Goal: Task Accomplishment & Management: Use online tool/utility

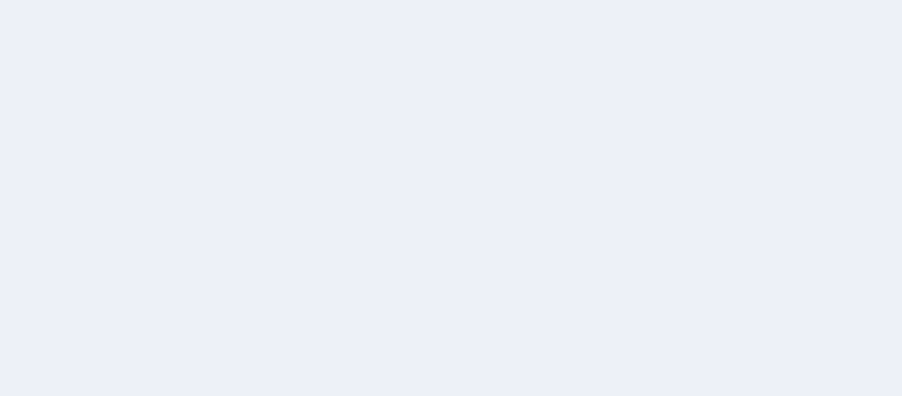
click at [235, 121] on body at bounding box center [451, 198] width 902 height 396
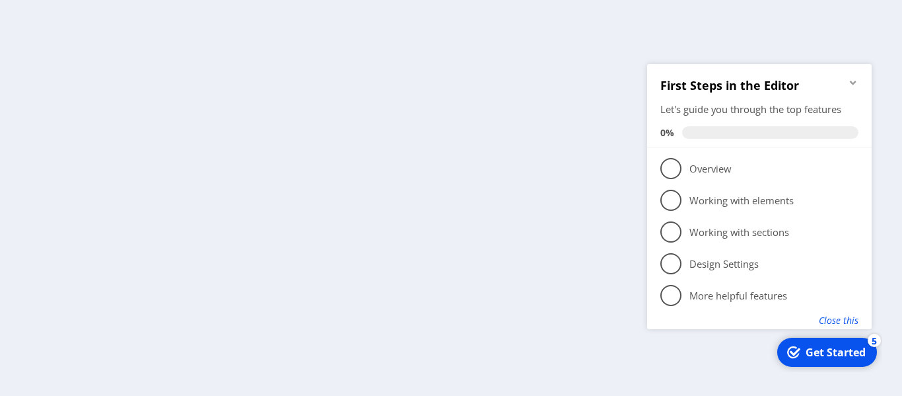
click at [852, 320] on button "Close this" at bounding box center [839, 319] width 40 height 13
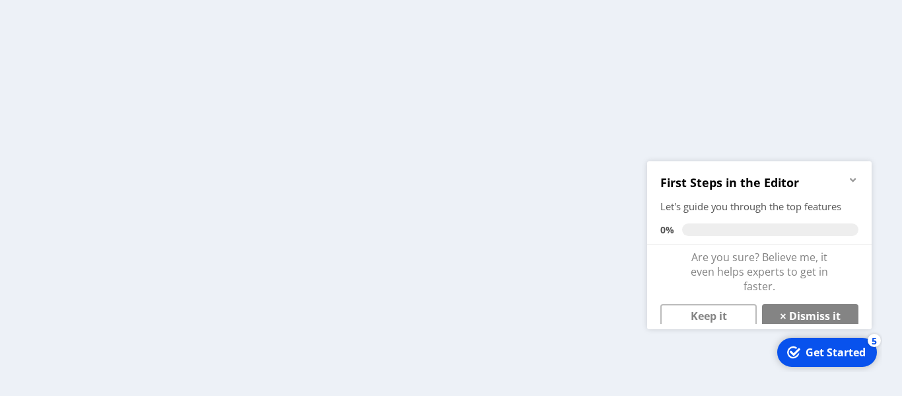
scroll to position [10, 0]
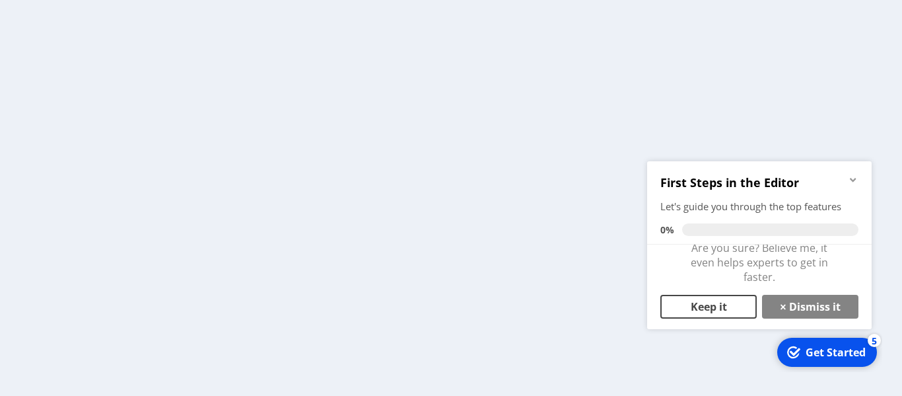
click at [738, 298] on link "Keep it" at bounding box center [708, 306] width 96 height 24
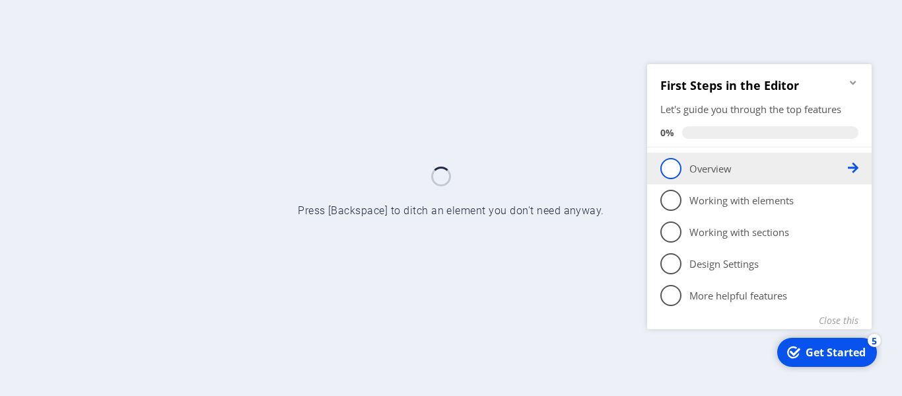
click at [690, 165] on p "Overview - incomplete" at bounding box center [768, 168] width 158 height 14
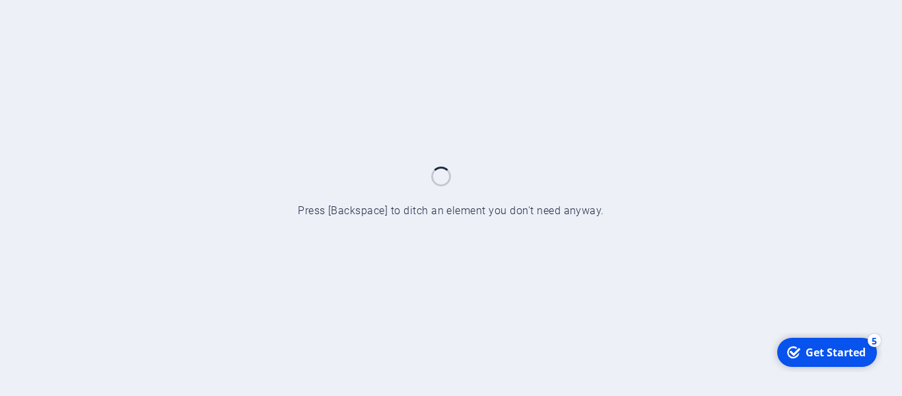
click at [816, 349] on div "Get Started" at bounding box center [836, 351] width 60 height 15
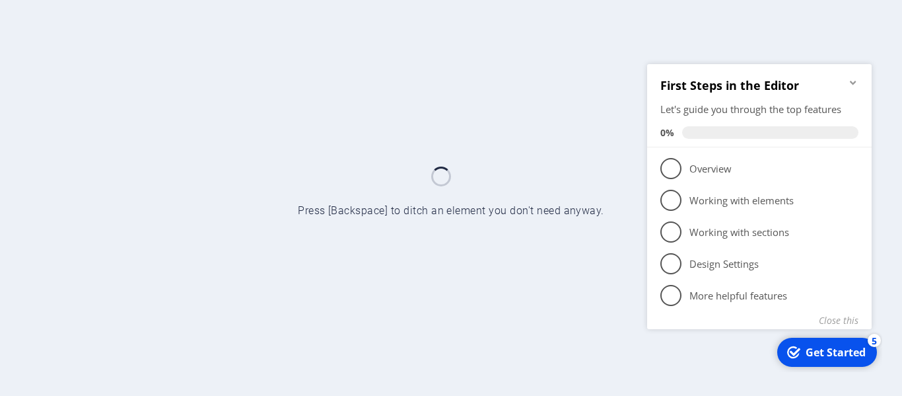
click at [816, 349] on div "Get Started" at bounding box center [836, 351] width 60 height 15
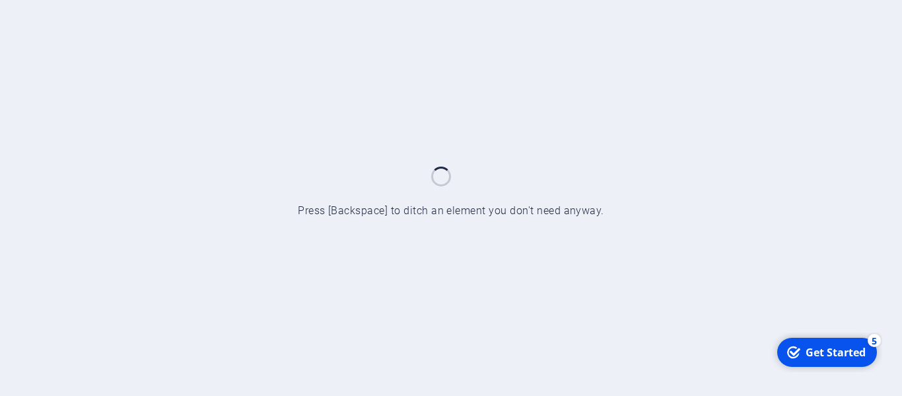
click at [450, 186] on div at bounding box center [451, 198] width 902 height 396
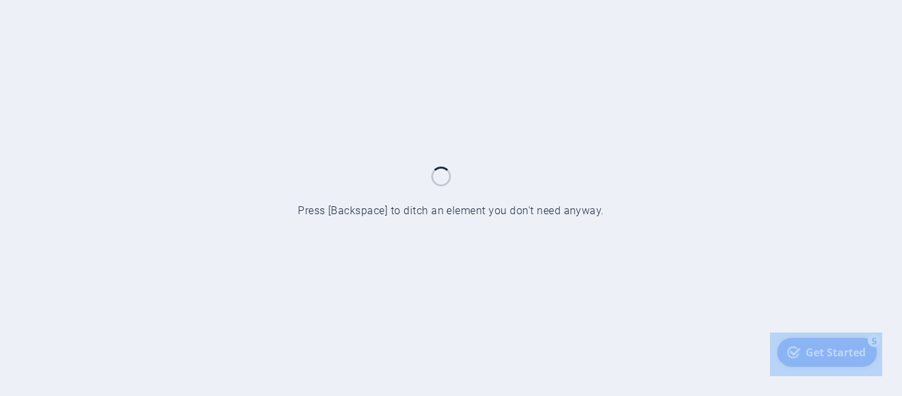
click at [450, 186] on div at bounding box center [451, 198] width 902 height 396
click at [581, 164] on div at bounding box center [451, 198] width 902 height 396
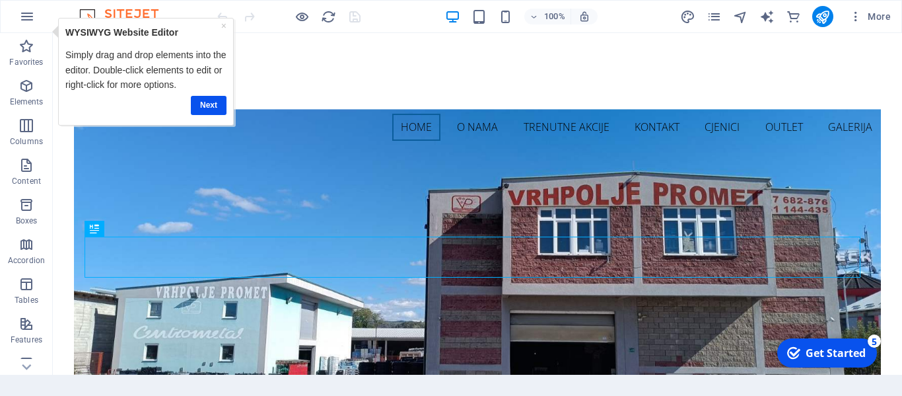
scroll to position [64, 0]
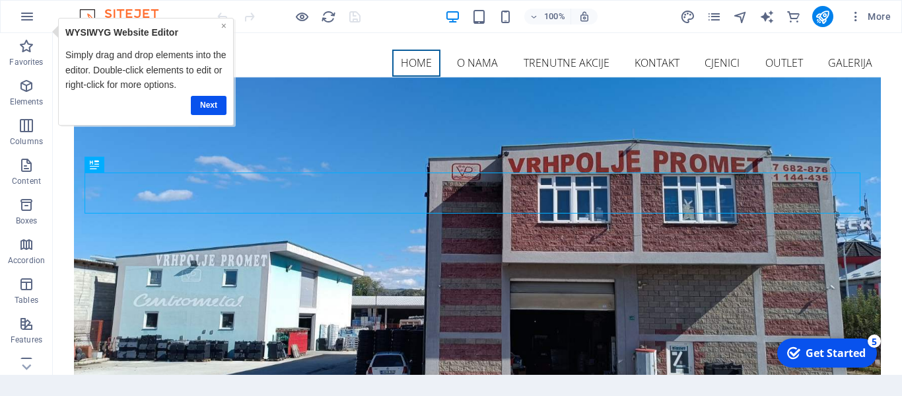
click at [224, 27] on link "×" at bounding box center [223, 25] width 5 height 11
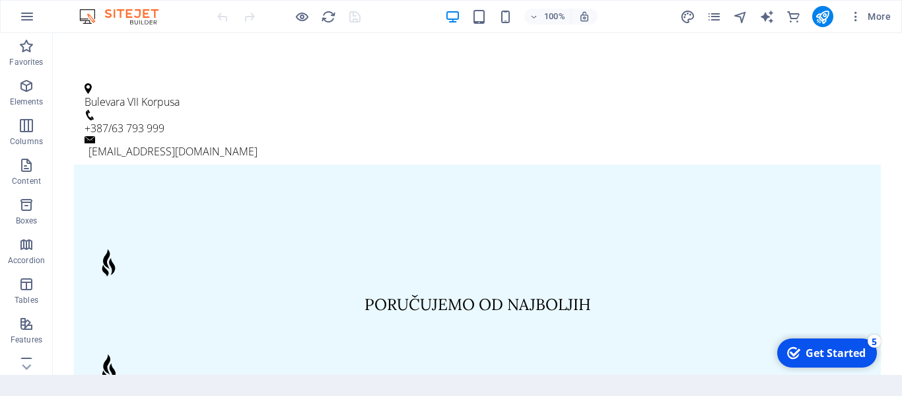
scroll to position [667, 0]
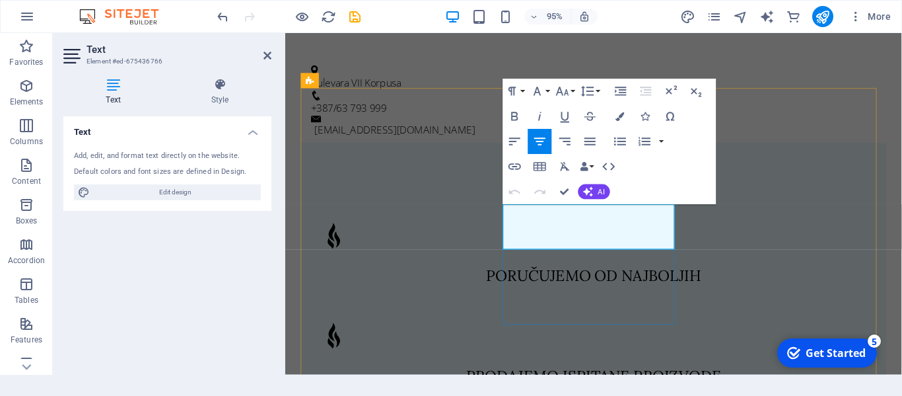
drag, startPoint x: 664, startPoint y: 253, endPoint x: 582, endPoint y: 235, distance: 83.8
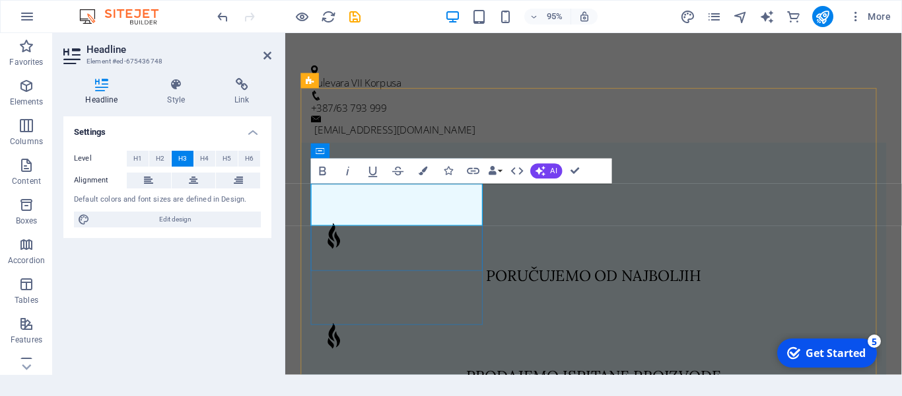
drag, startPoint x: 443, startPoint y: 227, endPoint x: 357, endPoint y: 230, distance: 86.6
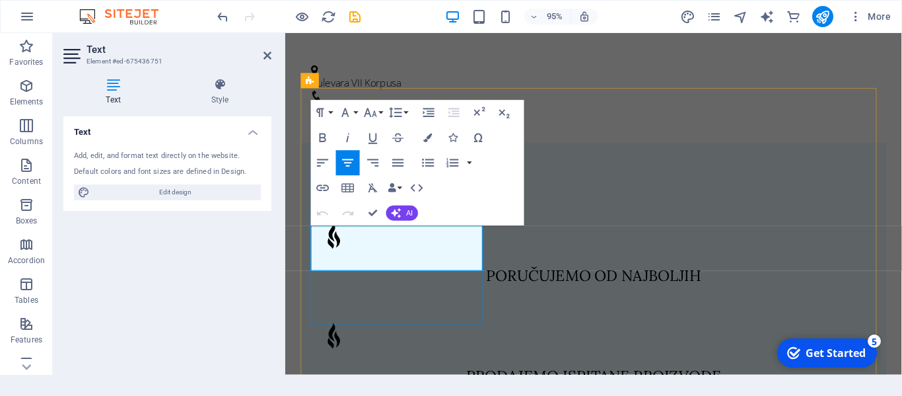
drag, startPoint x: 382, startPoint y: 263, endPoint x: 328, endPoint y: 250, distance: 55.3
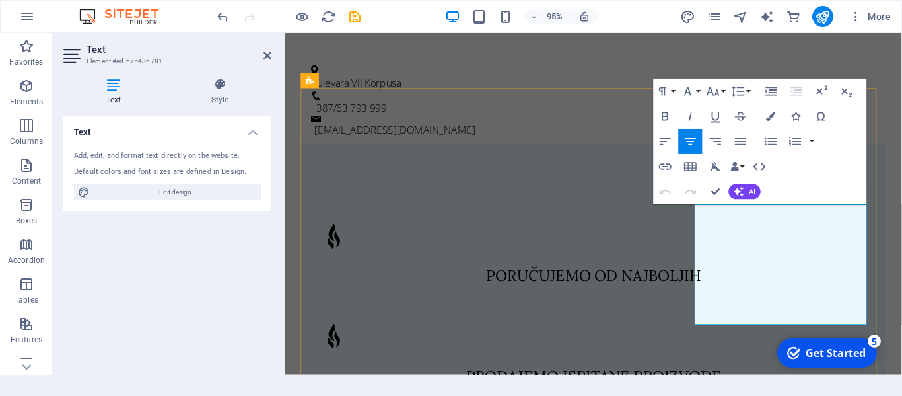
drag, startPoint x: 769, startPoint y: 238, endPoint x: 749, endPoint y: 239, distance: 19.8
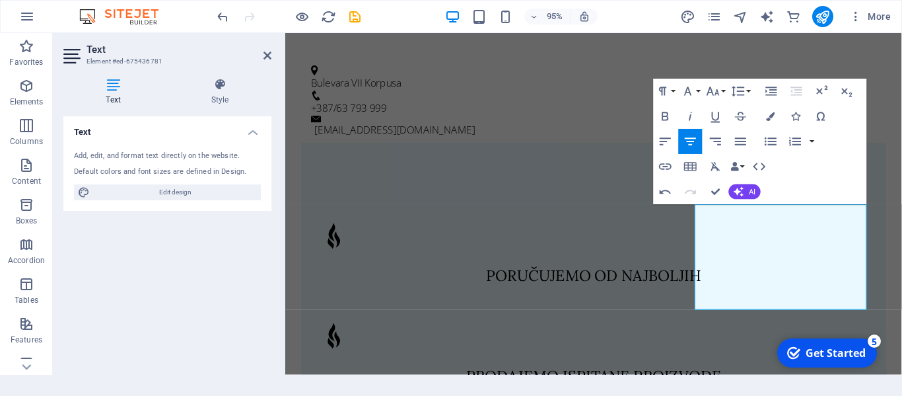
click at [262, 54] on h2 "Text" at bounding box center [179, 50] width 185 height 12
click at [262, 55] on h2 "Text" at bounding box center [179, 50] width 185 height 12
click at [267, 57] on icon at bounding box center [267, 55] width 8 height 11
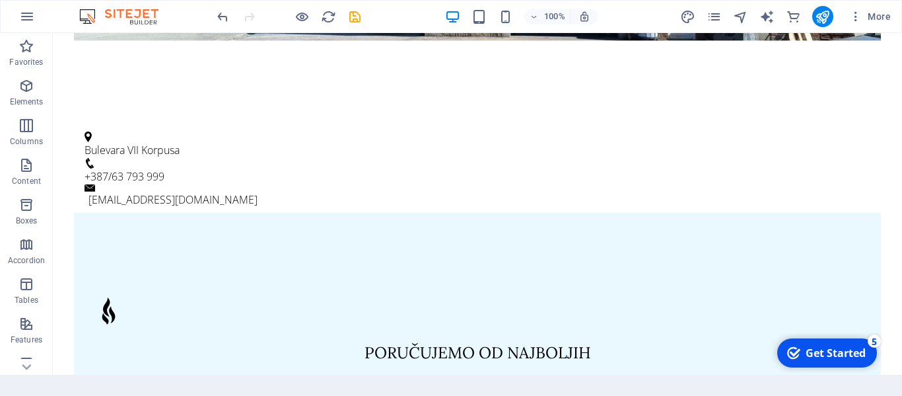
scroll to position [714, 0]
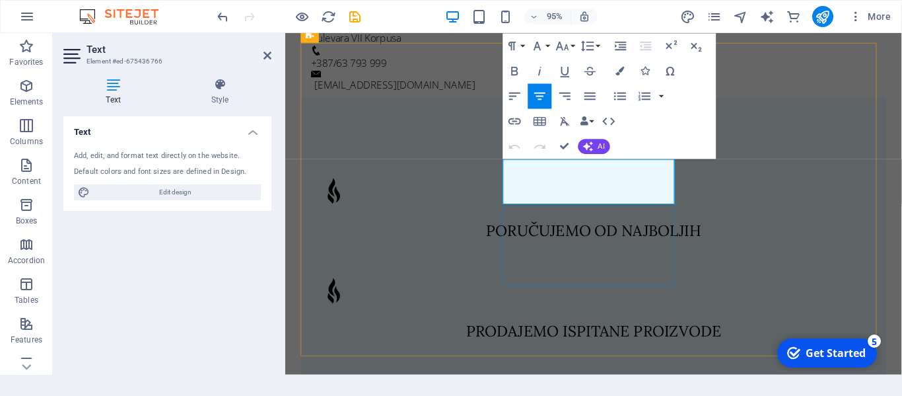
drag, startPoint x: 684, startPoint y: 206, endPoint x: 525, endPoint y: 158, distance: 166.3
click at [518, 72] on icon "button" at bounding box center [514, 71] width 15 height 15
click at [266, 52] on icon at bounding box center [267, 55] width 8 height 11
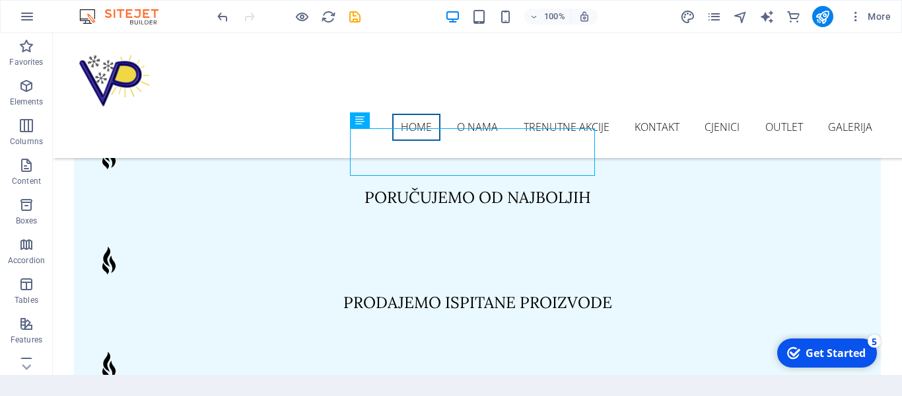
scroll to position [0, 0]
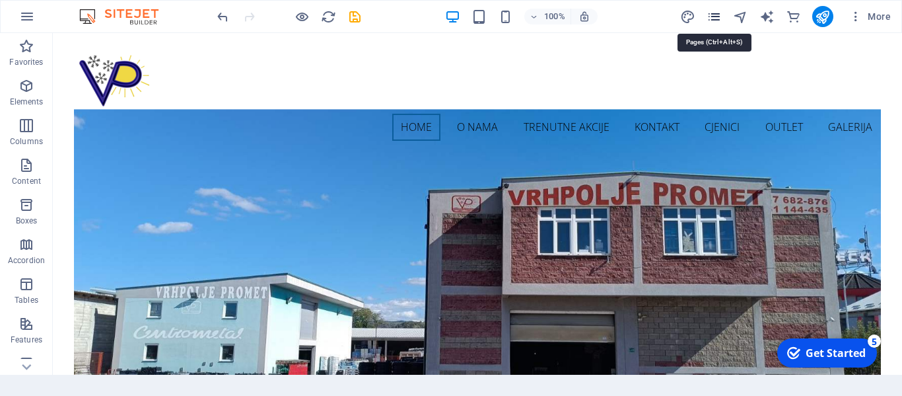
click at [716, 11] on icon "pages" at bounding box center [714, 16] width 15 height 15
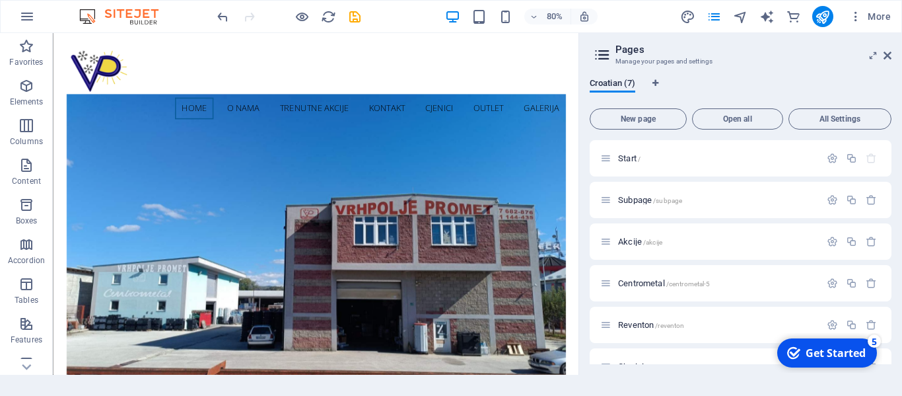
scroll to position [67, 0]
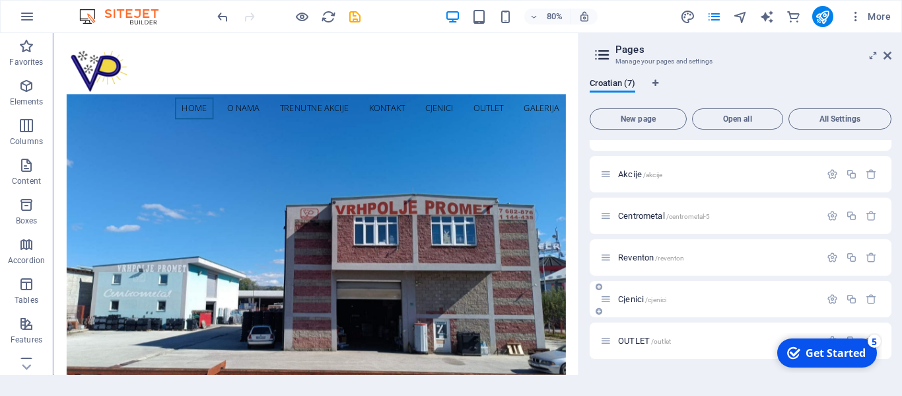
click at [627, 297] on span "Cjenici /cjenici" at bounding box center [642, 299] width 48 height 10
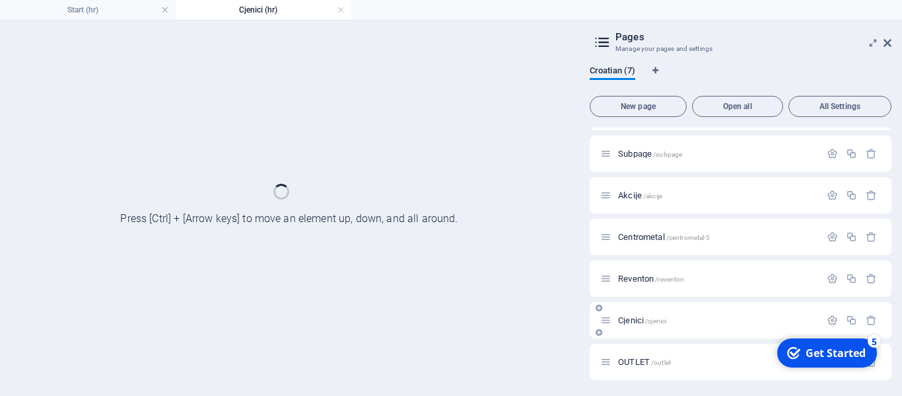
scroll to position [34, 0]
click at [890, 43] on icon at bounding box center [887, 43] width 8 height 11
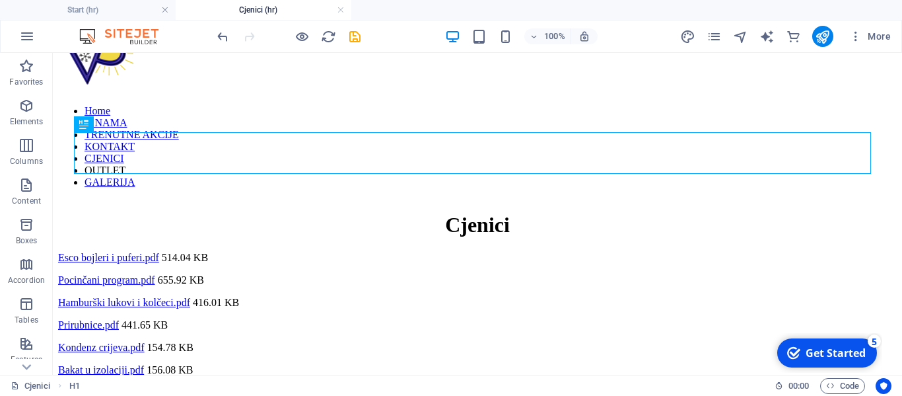
scroll to position [36, 0]
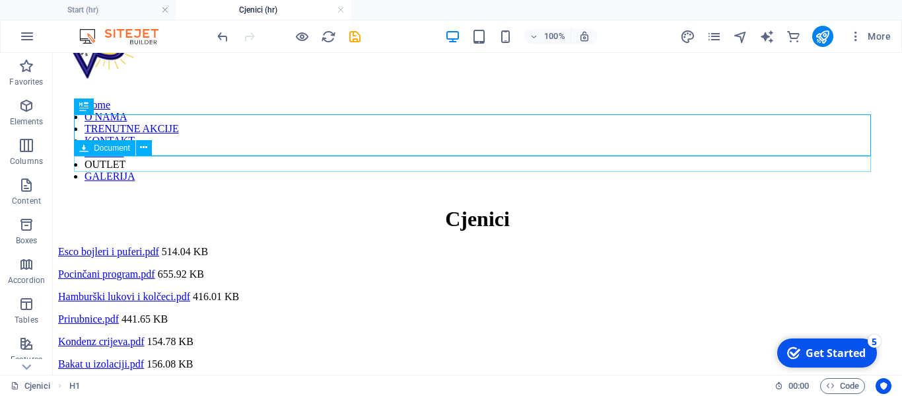
click at [215, 246] on div "Esco bojleri i puferi.pdf 514.04 KB" at bounding box center [477, 252] width 839 height 12
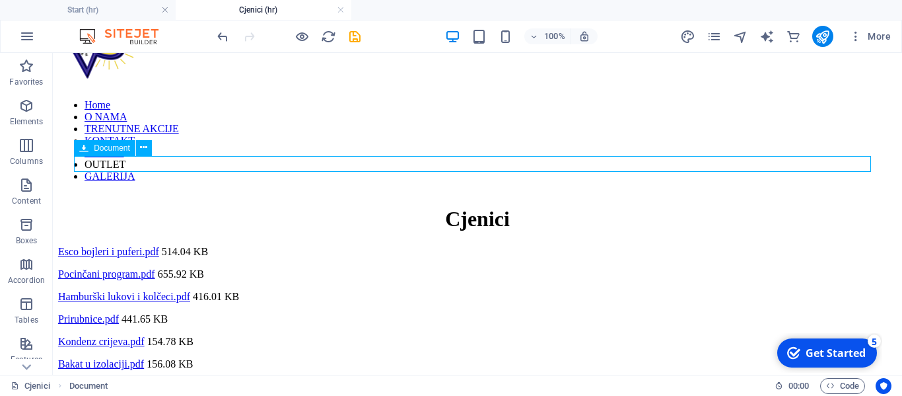
click at [215, 246] on div "Esco bojleri i puferi.pdf 514.04 KB" at bounding box center [477, 252] width 839 height 12
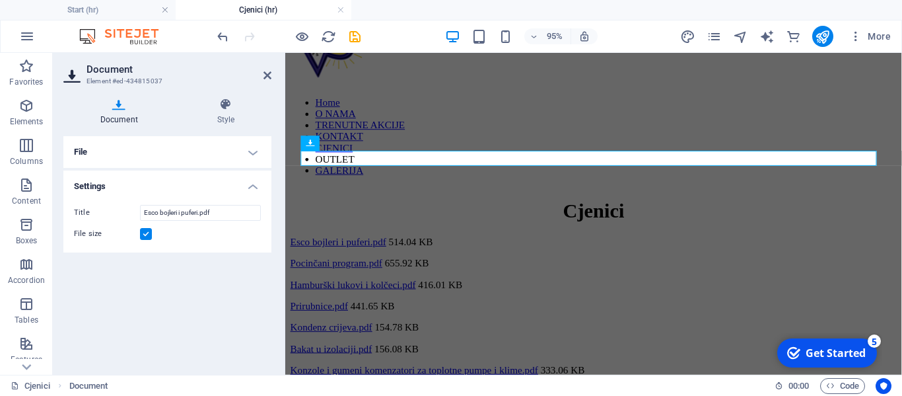
click at [116, 143] on h4 "File" at bounding box center [167, 152] width 208 height 32
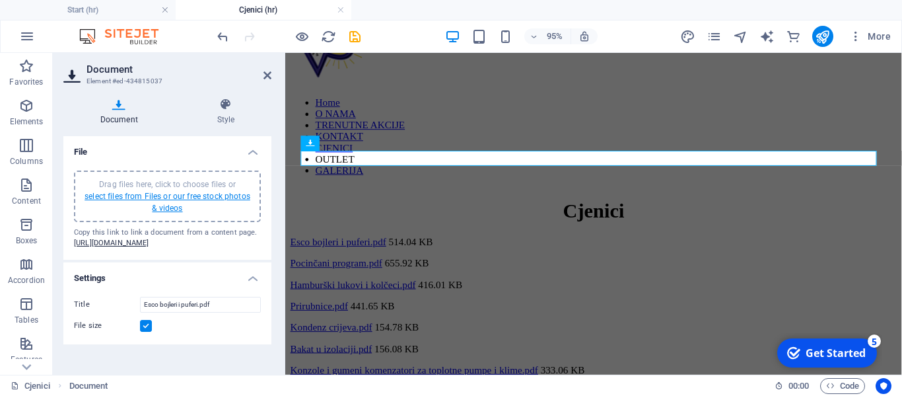
click at [226, 197] on link "select files from Files or our free stock photos & videos" at bounding box center [168, 201] width 166 height 21
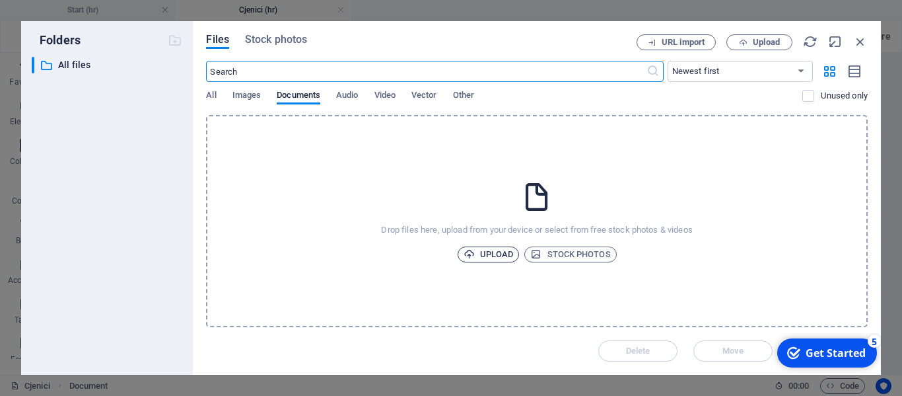
click at [500, 251] on span "Upload" at bounding box center [489, 254] width 50 height 16
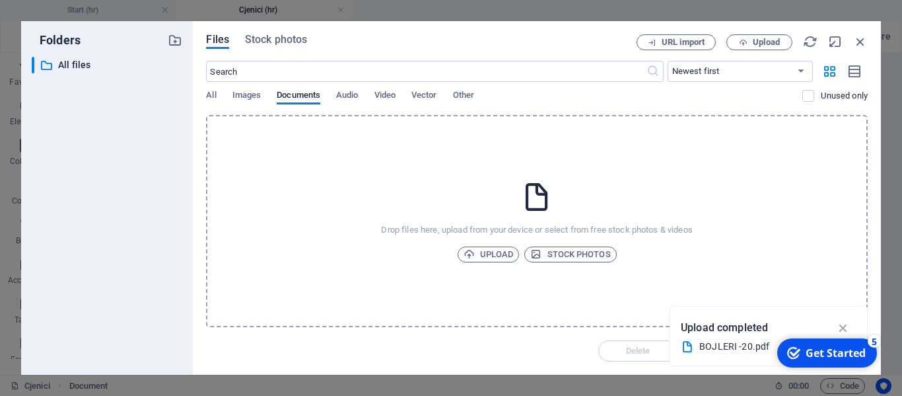
click at [740, 341] on div "BOJLERI -20.pdf" at bounding box center [763, 346] width 128 height 15
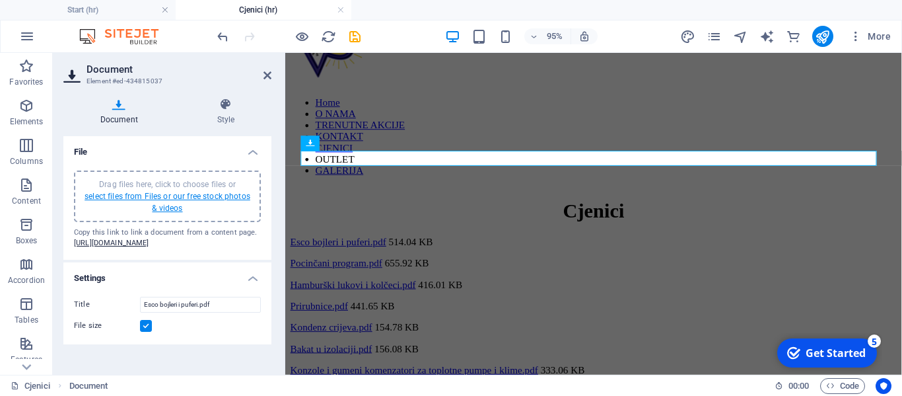
click at [225, 194] on link "select files from Files or our free stock photos & videos" at bounding box center [168, 201] width 166 height 21
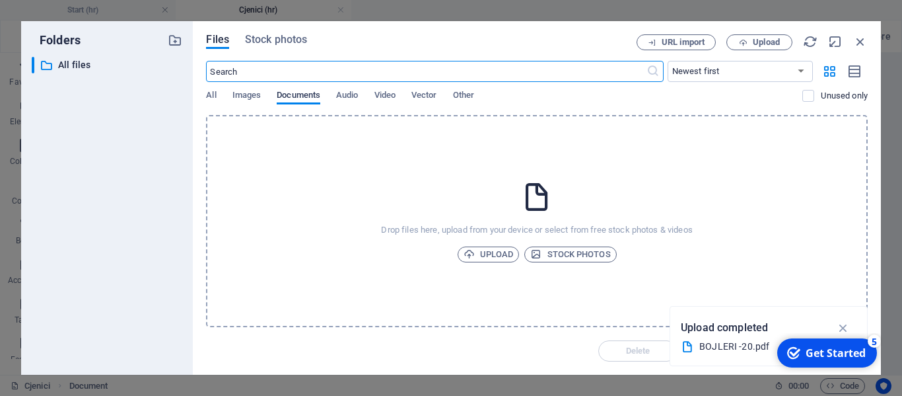
click at [284, 102] on span "Documents" at bounding box center [299, 96] width 44 height 18
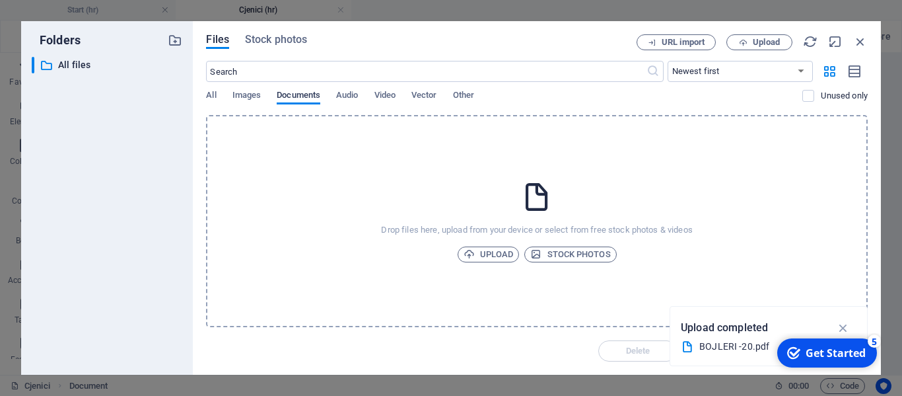
click at [279, 97] on span "Documents" at bounding box center [299, 96] width 44 height 18
click at [723, 323] on p "Upload completed" at bounding box center [724, 327] width 87 height 17
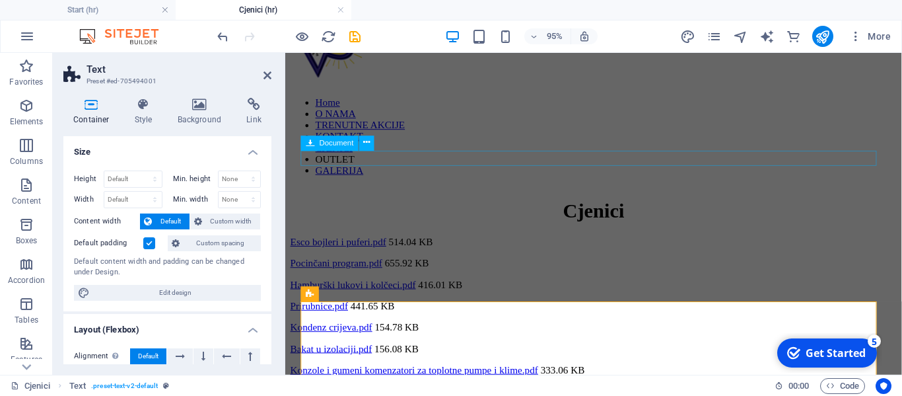
click at [424, 246] on div "Esco bojleri i puferi.pdf 514.04 KB" at bounding box center [610, 252] width 639 height 12
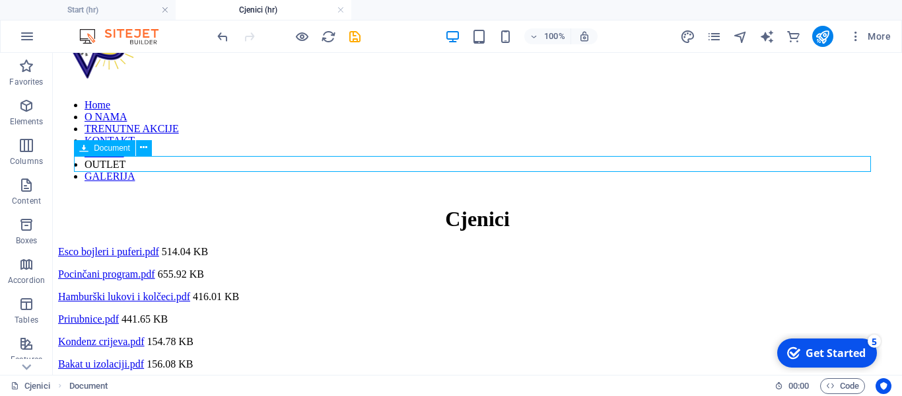
click at [417, 246] on div "Esco bojleri i puferi.pdf 514.04 KB" at bounding box center [477, 252] width 839 height 12
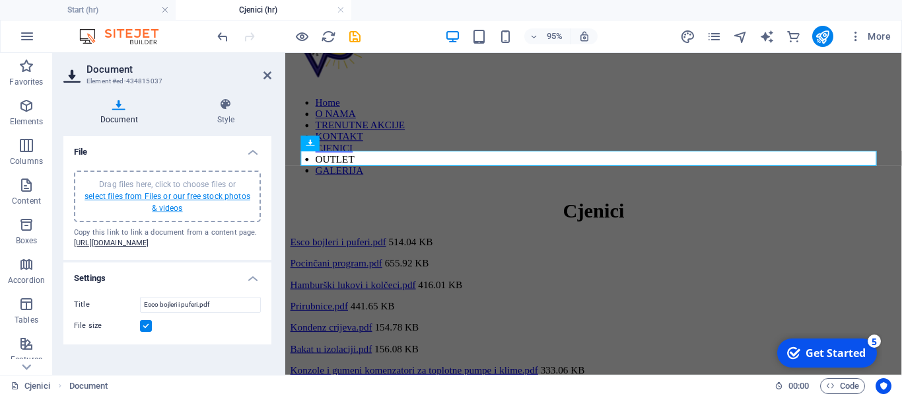
click at [195, 193] on link "select files from Files or our free stock photos & videos" at bounding box center [168, 201] width 166 height 21
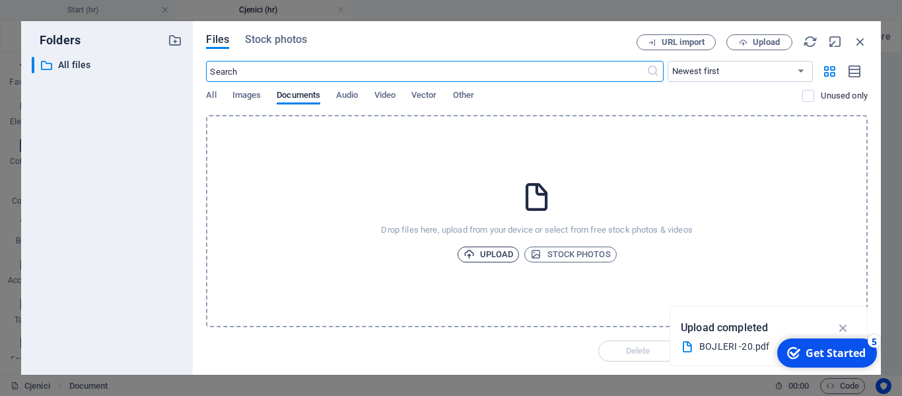
click at [506, 257] on span "Upload" at bounding box center [489, 254] width 50 height 16
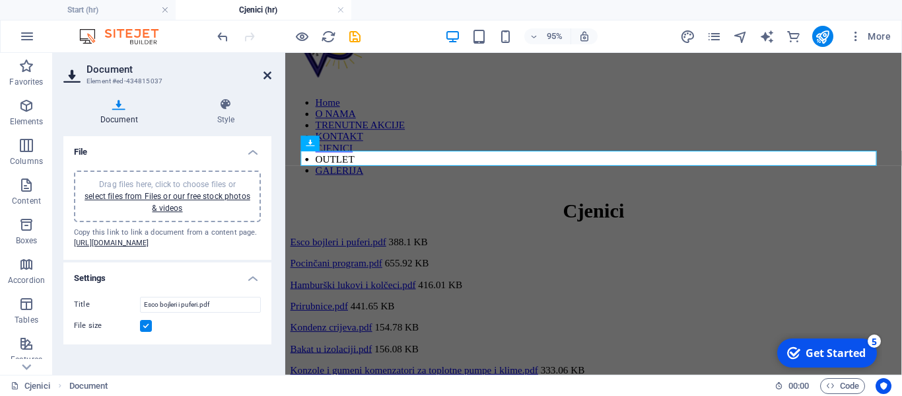
click at [269, 77] on icon at bounding box center [267, 75] width 8 height 11
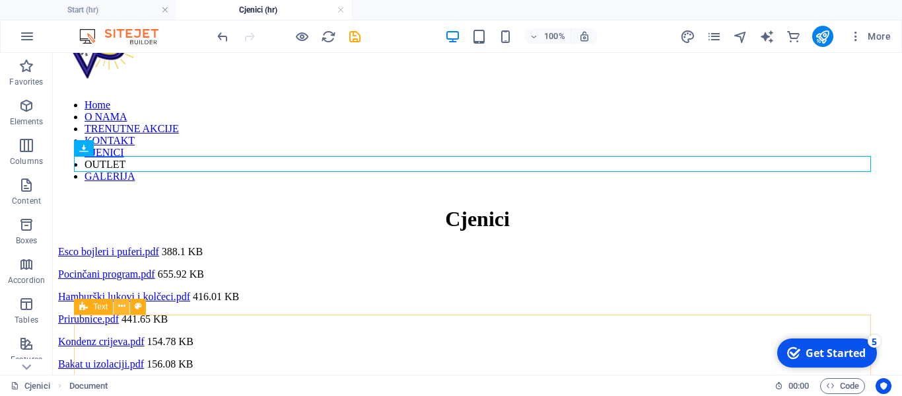
click at [121, 306] on icon at bounding box center [121, 306] width 7 height 14
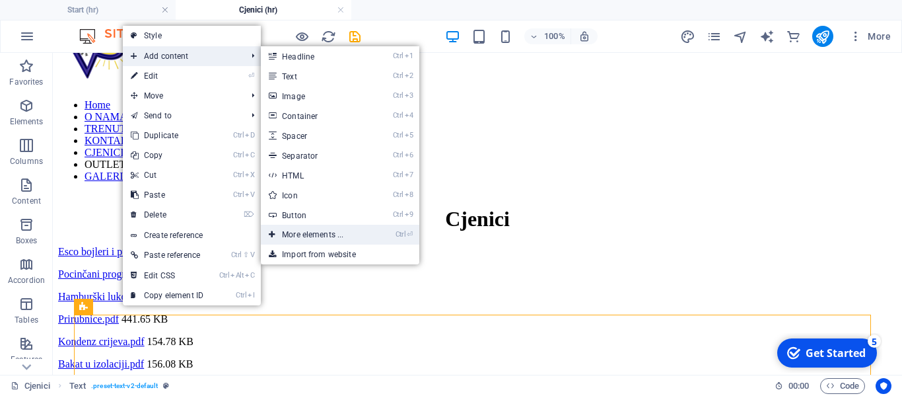
click at [318, 232] on link "Ctrl ⏎ More elements ..." at bounding box center [315, 235] width 109 height 20
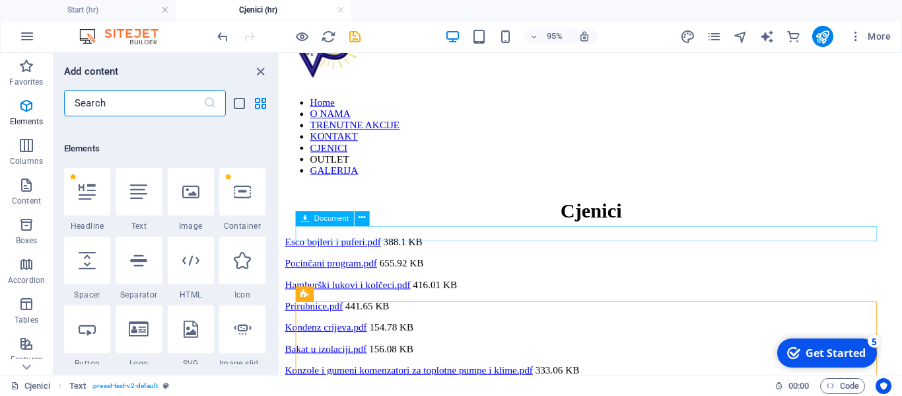
scroll to position [141, 0]
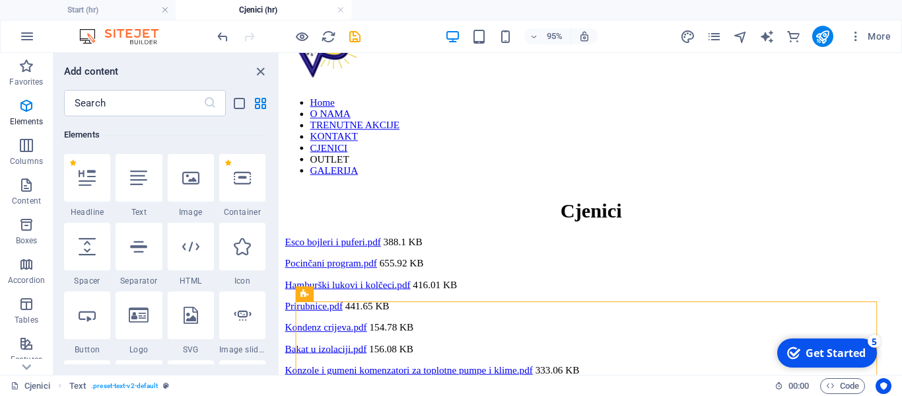
click at [275, 125] on div "Favorites 1 Star Headline 1 Star Container Elements 1 Star Headline 1 Star Text…" at bounding box center [165, 240] width 225 height 248
click at [276, 131] on div "Favorites 1 Star Headline 1 Star Container Elements 1 Star Headline 1 Star Text…" at bounding box center [165, 240] width 225 height 248
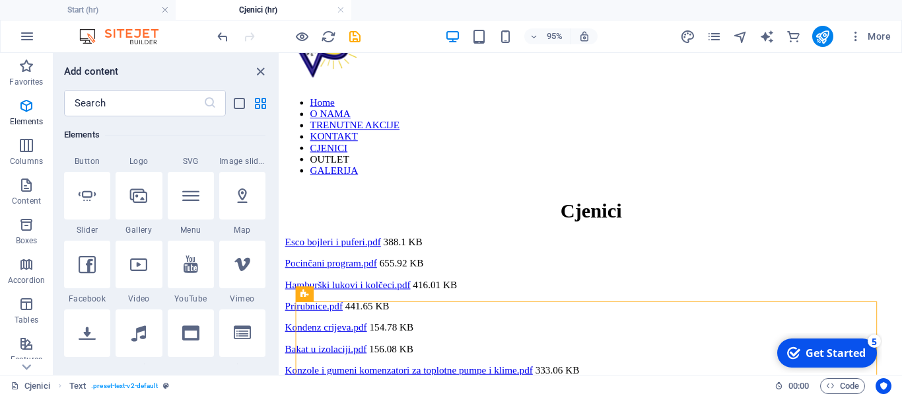
scroll to position [357, 0]
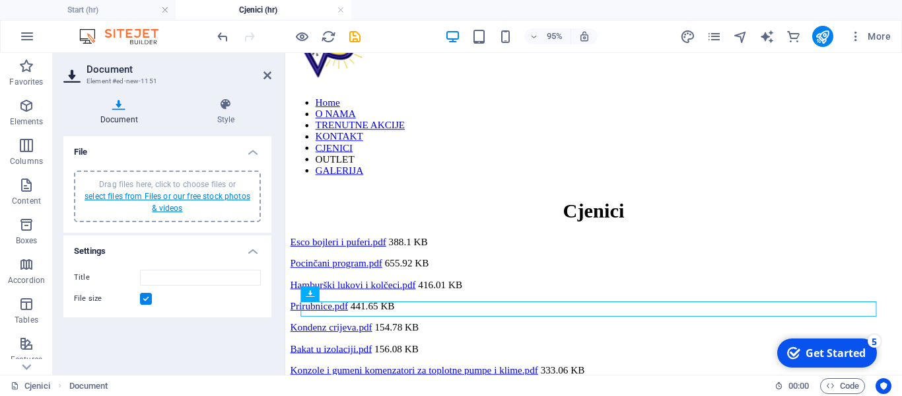
click at [214, 197] on link "select files from Files or our free stock photos & videos" at bounding box center [168, 201] width 166 height 21
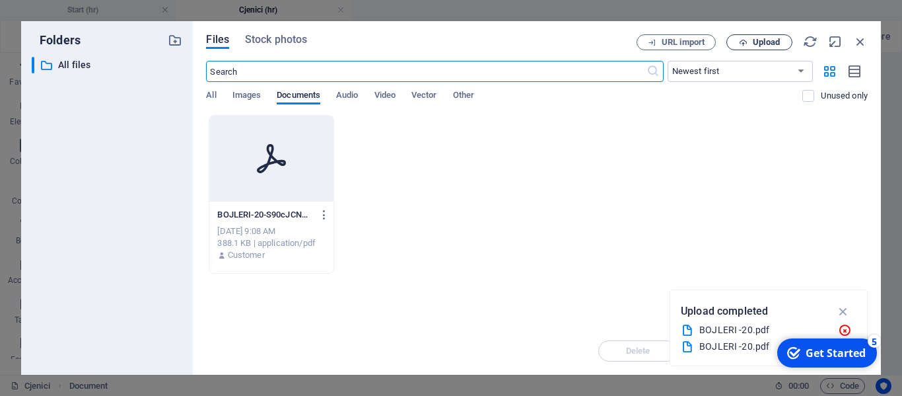
click at [765, 40] on span "Upload" at bounding box center [766, 42] width 27 height 8
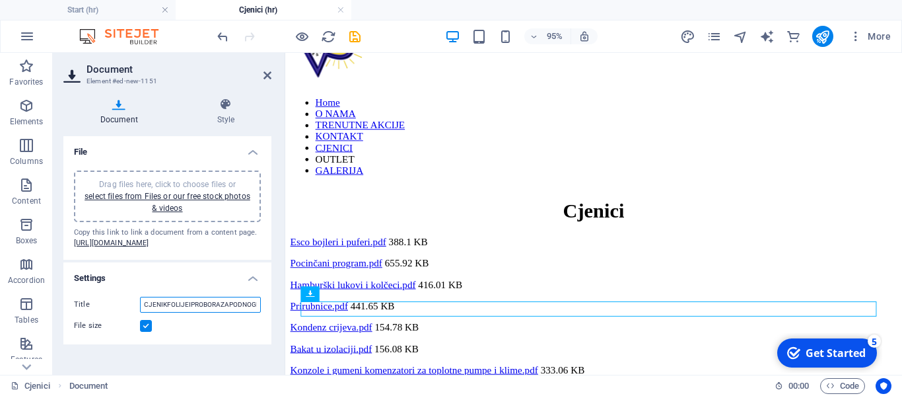
click at [234, 312] on input "CJENIKFOLIJEIPROBORAZAPODNOGRIJANJE2025-YzXSAj548zqUg6dYYDj3tQ.pdf" at bounding box center [200, 304] width 121 height 16
drag, startPoint x: 426, startPoint y: 388, endPoint x: 331, endPoint y: 378, distance: 94.9
click at [249, 312] on input "CJENIKFOLIJEIPROBORAZAPODNOGRIJANJE2025-YzXSAj548zqUg6dYYDj3tQ.pdf" at bounding box center [200, 304] width 121 height 16
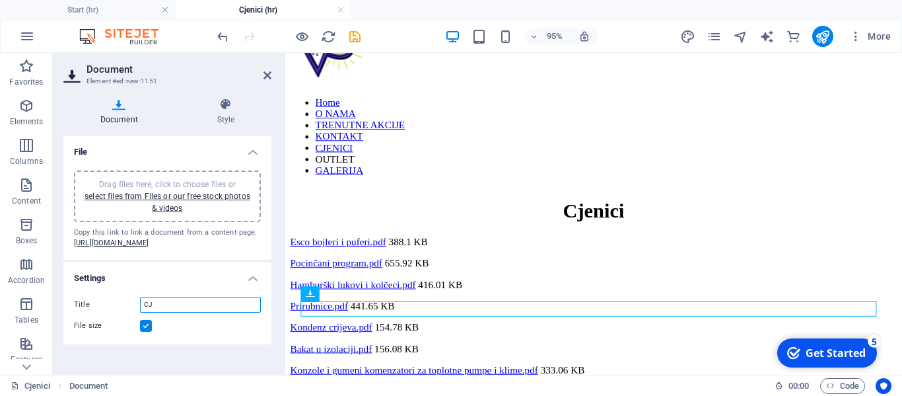
type input "C"
type input "Folija i pribor za podno grijanje"
click at [263, 76] on icon at bounding box center [267, 75] width 8 height 11
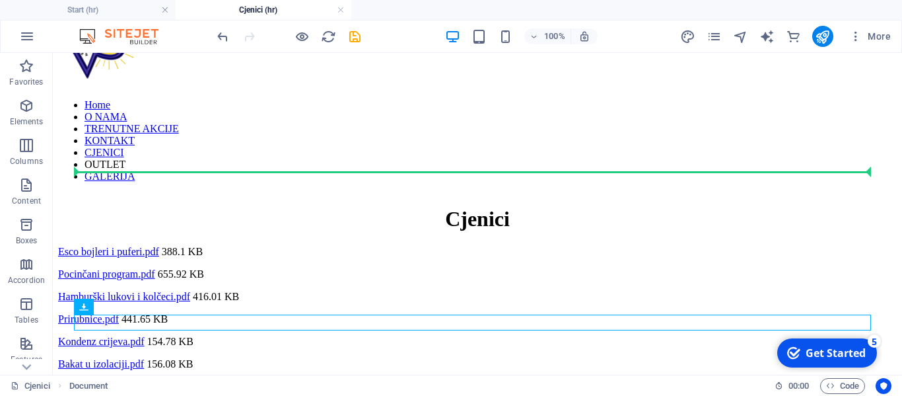
drag, startPoint x: 210, startPoint y: 320, endPoint x: 208, endPoint y: 168, distance: 151.9
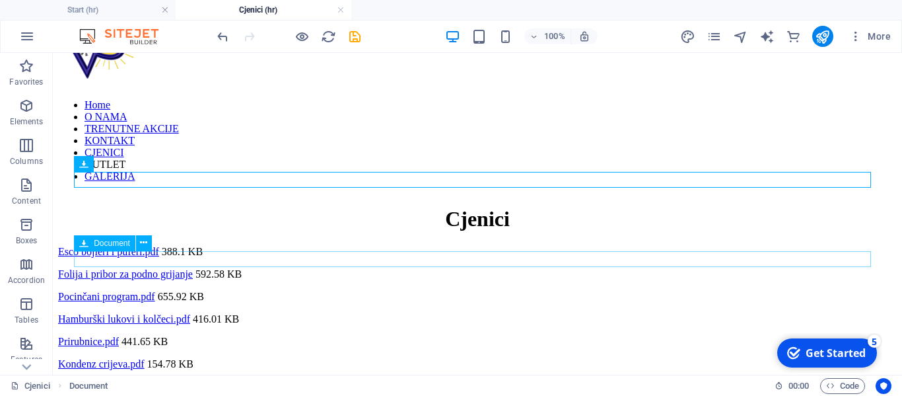
click at [114, 380] on div "Bakat u izolaciji.pdf 156.08 KB" at bounding box center [477, 386] width 839 height 12
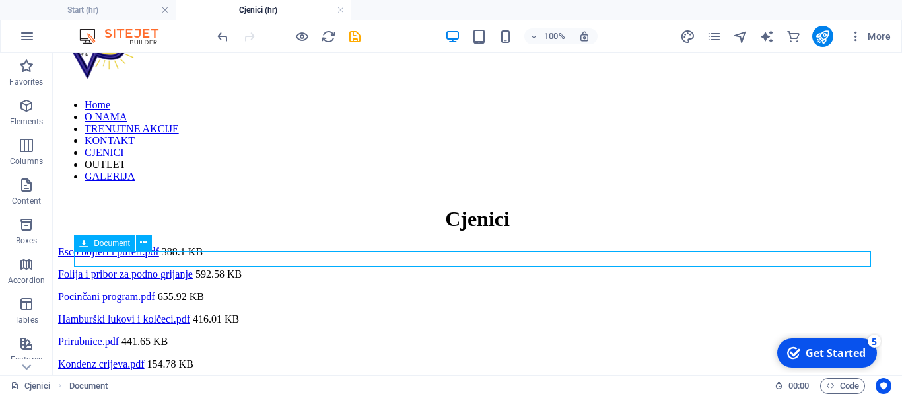
click at [114, 380] on div "Bakat u izolaciji.pdf 156.08 KB" at bounding box center [477, 386] width 839 height 12
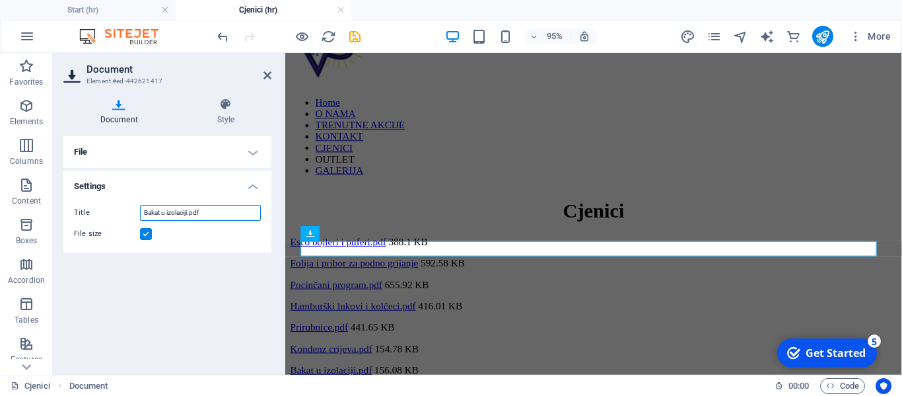
click at [160, 210] on input "Bakat u izolaciji.pdf" at bounding box center [200, 213] width 121 height 16
type input "Bakar u izolaciji.pdf"
click at [271, 78] on icon at bounding box center [267, 75] width 8 height 11
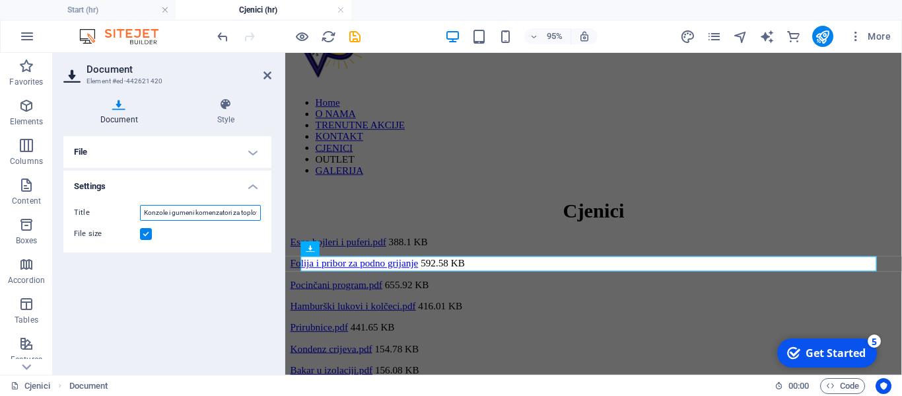
click at [209, 213] on input "Konzole i gumeni komenzatori za toplotne pumpe i klime.pdf" at bounding box center [200, 213] width 121 height 16
type input "Konzole i gumeni kompenzatori za toplotne pumpe i klime.pdf"
click at [269, 75] on icon at bounding box center [267, 75] width 8 height 11
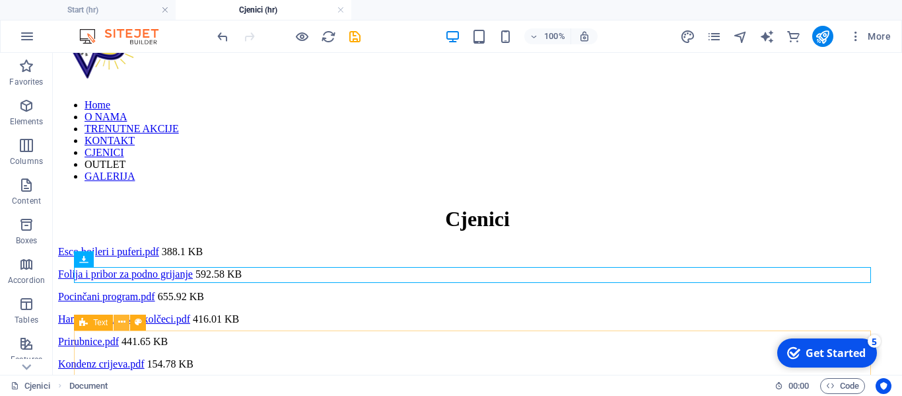
click at [118, 319] on icon at bounding box center [121, 322] width 7 height 14
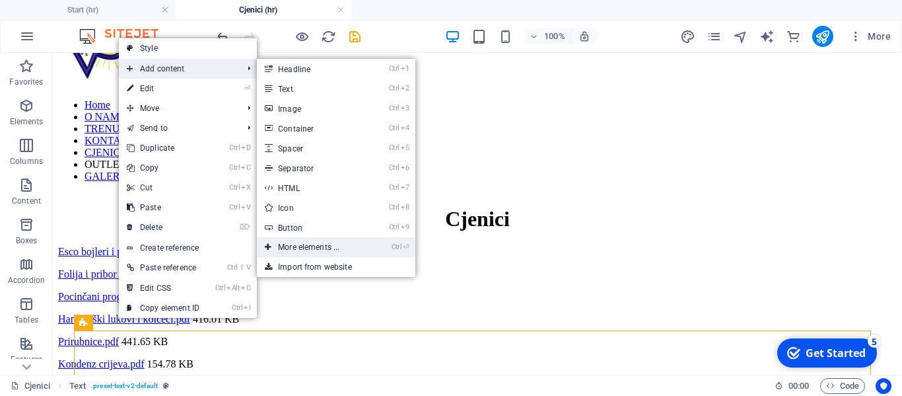
click at [316, 251] on link "Ctrl ⏎ More elements ..." at bounding box center [311, 247] width 109 height 20
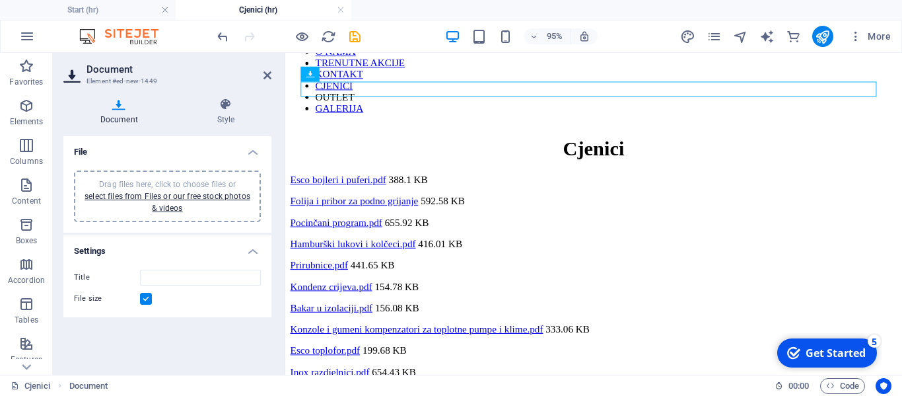
scroll to position [88, 0]
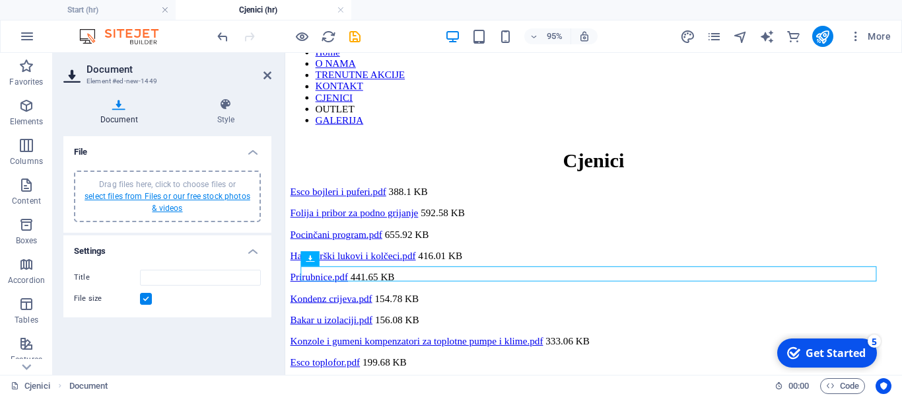
click at [242, 199] on link "select files from Files or our free stock photos & videos" at bounding box center [168, 201] width 166 height 21
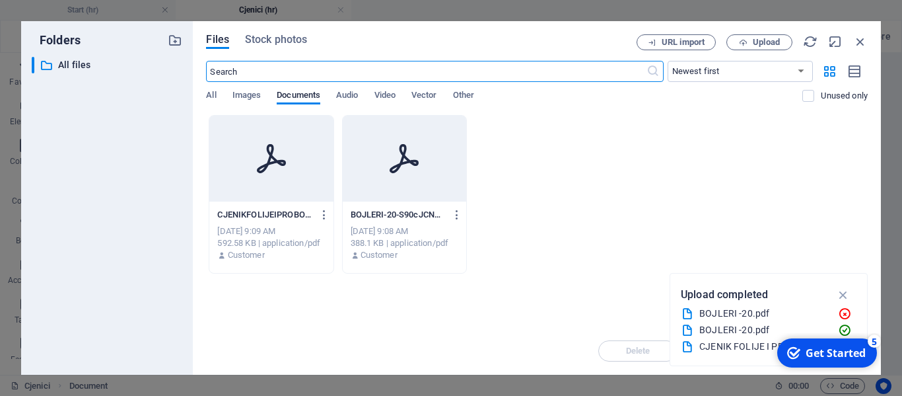
click at [776, 34] on div "Files Stock photos URL import Upload ​ Newest first Oldest first Name (A-Z) Nam…" at bounding box center [537, 197] width 688 height 353
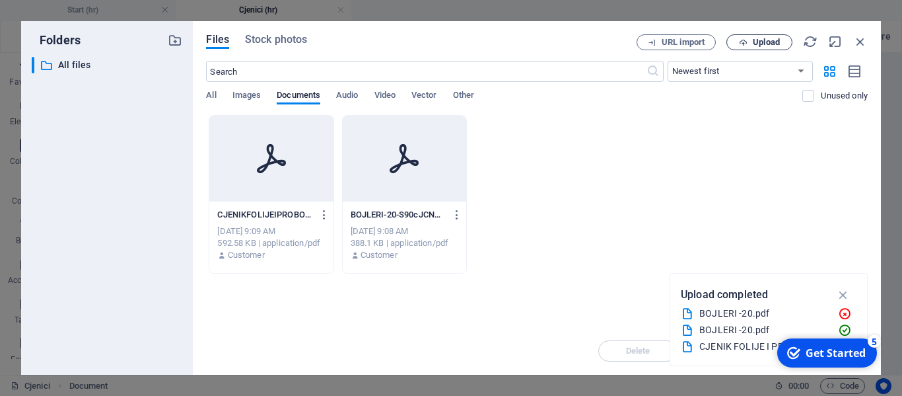
click at [774, 38] on span "Upload" at bounding box center [766, 42] width 27 height 8
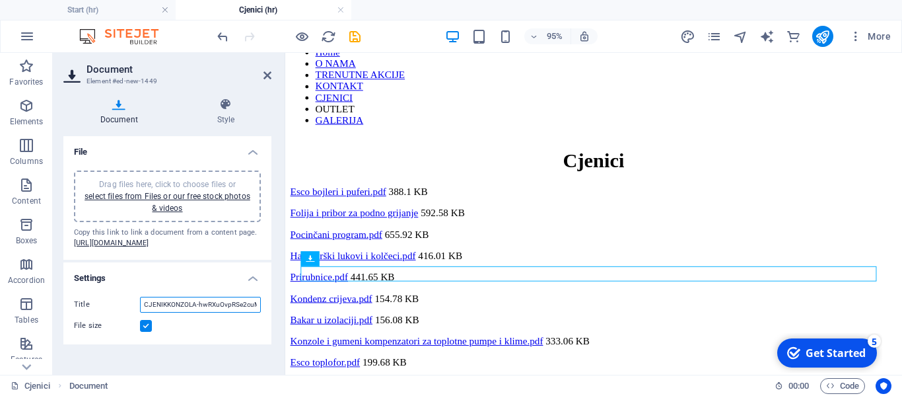
scroll to position [0, 43]
drag, startPoint x: 429, startPoint y: 375, endPoint x: 568, endPoint y: 381, distance: 138.8
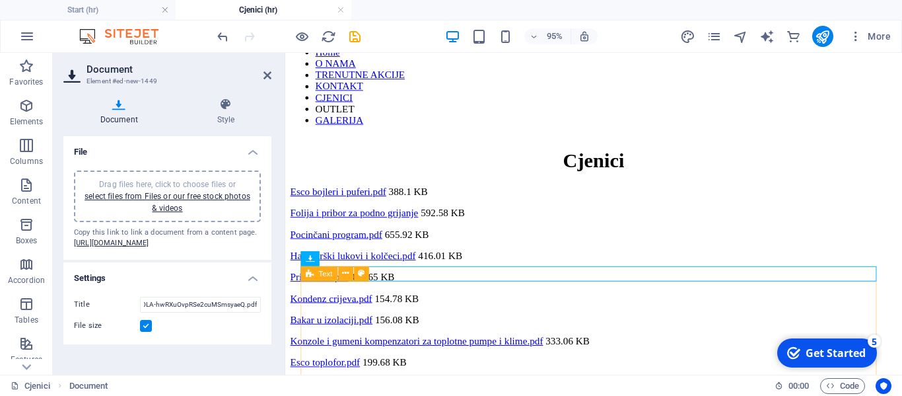
scroll to position [0, 0]
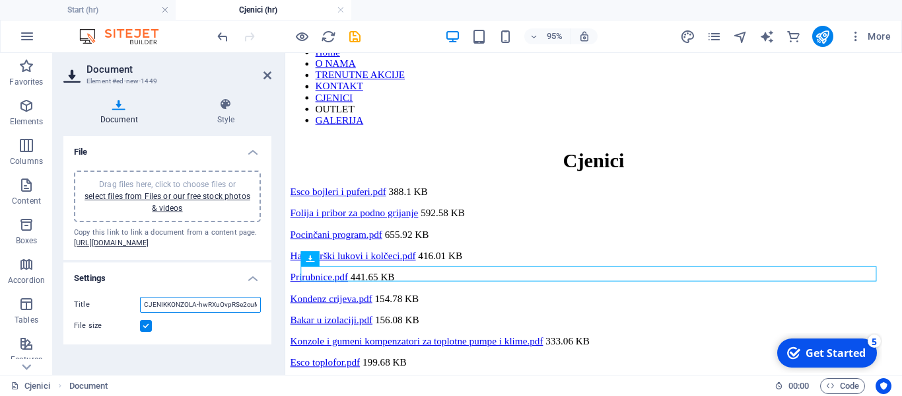
click at [236, 312] on input "CJENIKKONZOLA-hwRXuOvpRSe2cuMSmsyaeQ.pdf" at bounding box center [200, 304] width 121 height 16
type input "C"
type input "Cjenik konzola i gumenih kompenzatora"
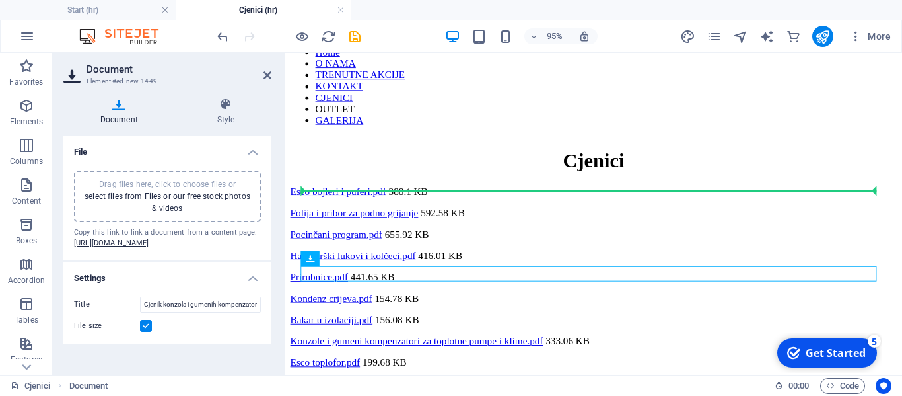
drag, startPoint x: 413, startPoint y: 286, endPoint x: 405, endPoint y: 195, distance: 91.5
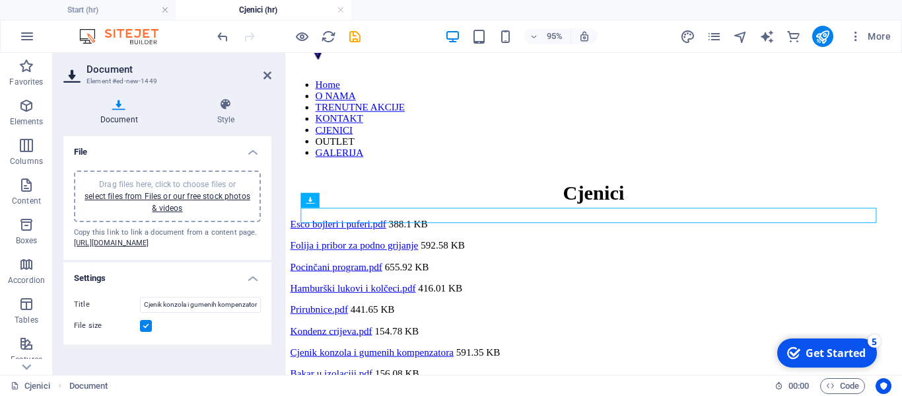
scroll to position [50, 0]
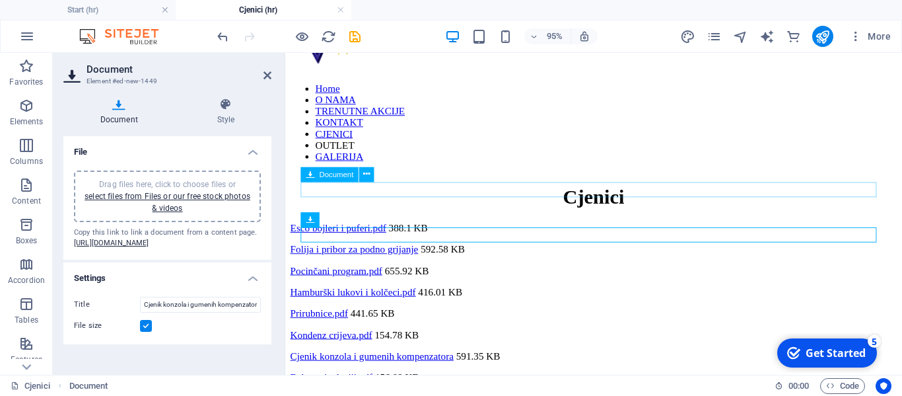
click at [411, 298] on div "Hamburški lukovi i kolčeci.pdf 416.01 KB" at bounding box center [610, 304] width 639 height 12
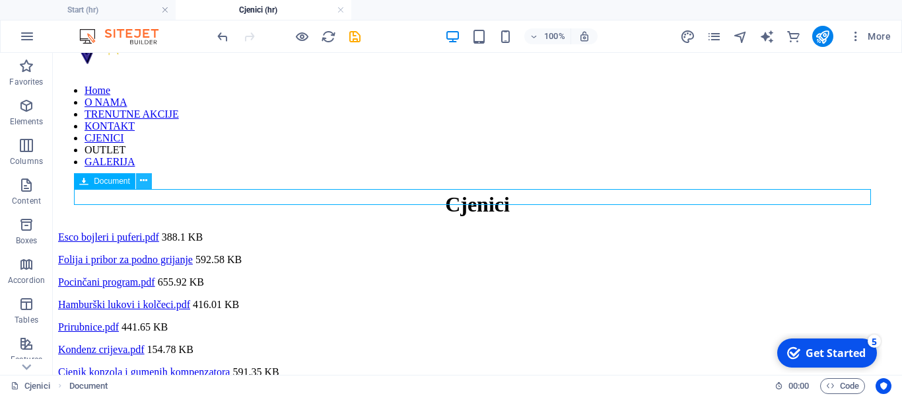
click at [141, 180] on icon at bounding box center [143, 181] width 7 height 14
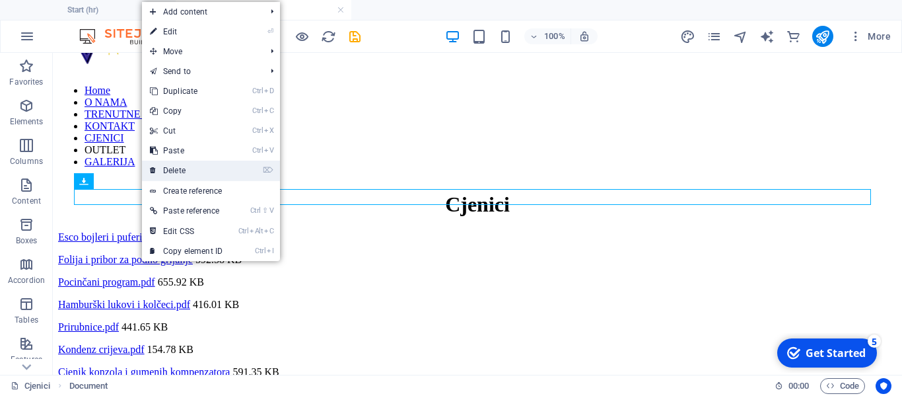
click at [194, 168] on link "⌦ Delete" at bounding box center [186, 170] width 88 height 20
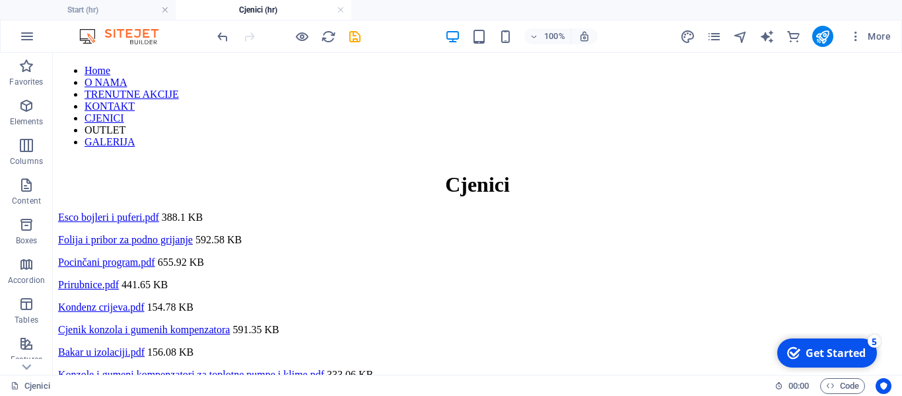
scroll to position [68, 0]
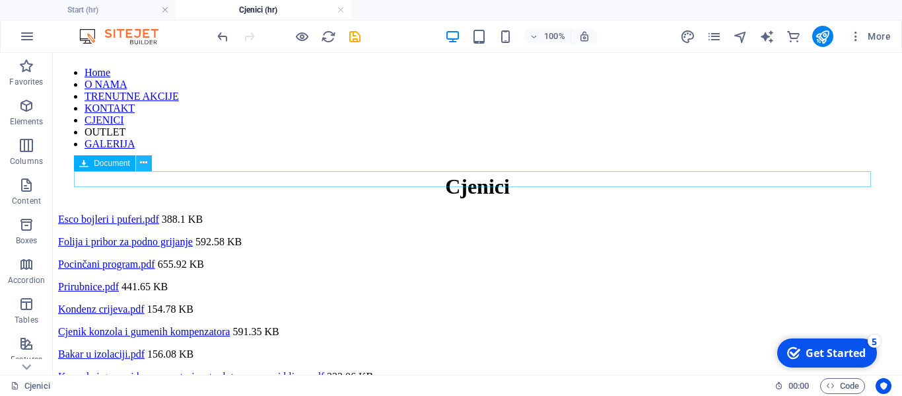
click at [145, 165] on icon at bounding box center [143, 163] width 7 height 14
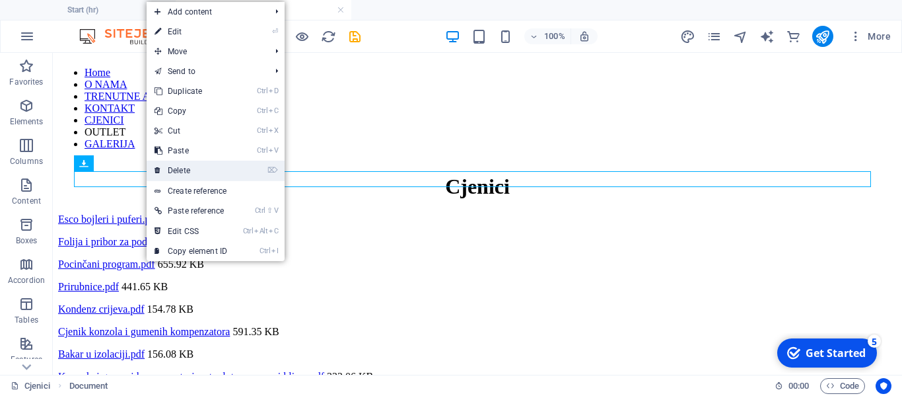
click at [199, 164] on link "⌦ Delete" at bounding box center [191, 170] width 88 height 20
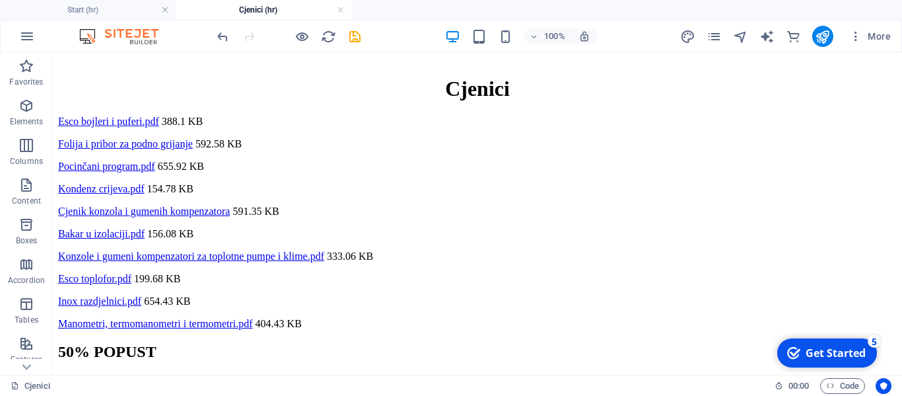
scroll to position [0, 0]
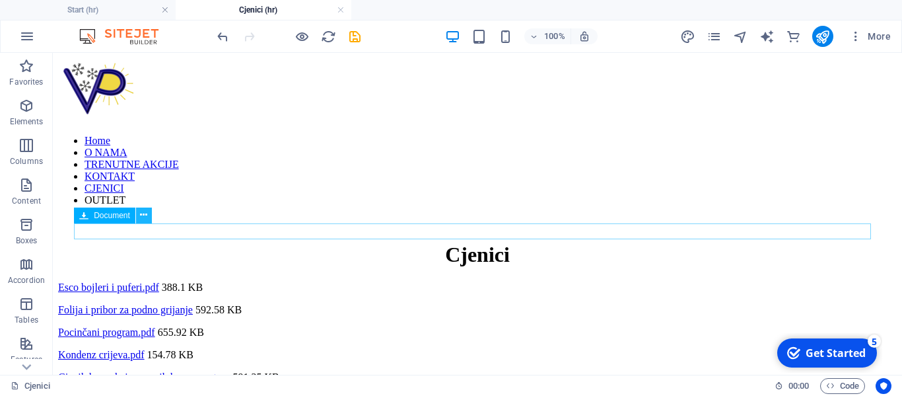
click at [143, 214] on icon at bounding box center [143, 215] width 7 height 14
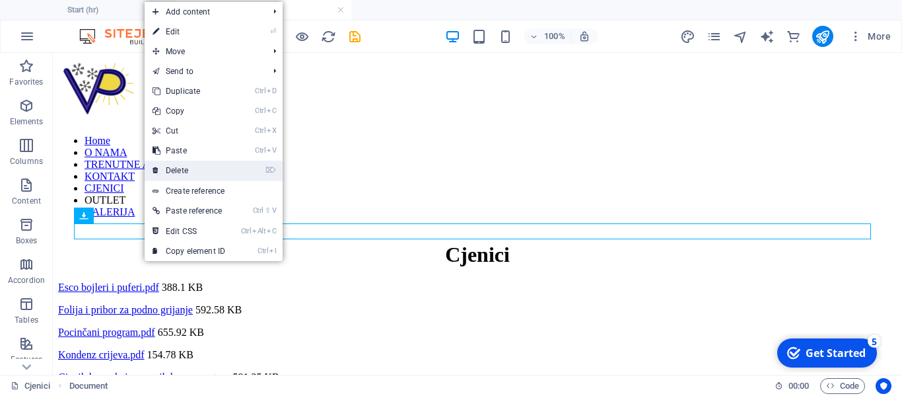
click at [208, 168] on link "⌦ Delete" at bounding box center [189, 170] width 88 height 20
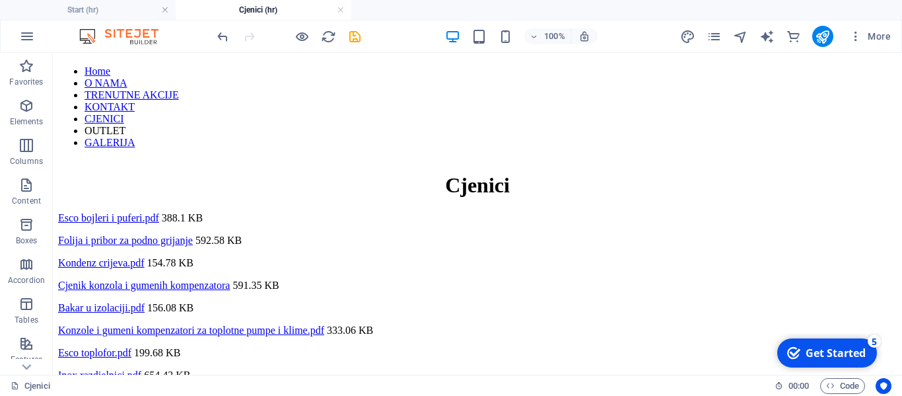
scroll to position [94, 0]
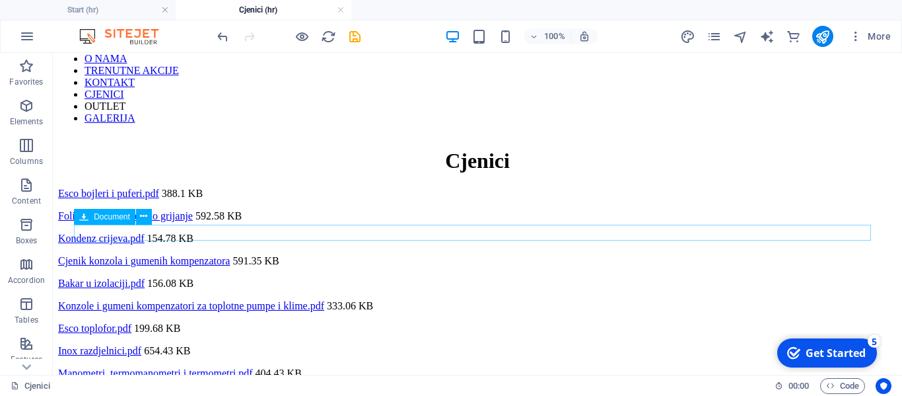
click at [233, 367] on div "Manometri, termomanometri i termometri.pdf 404.43 KB" at bounding box center [477, 373] width 839 height 12
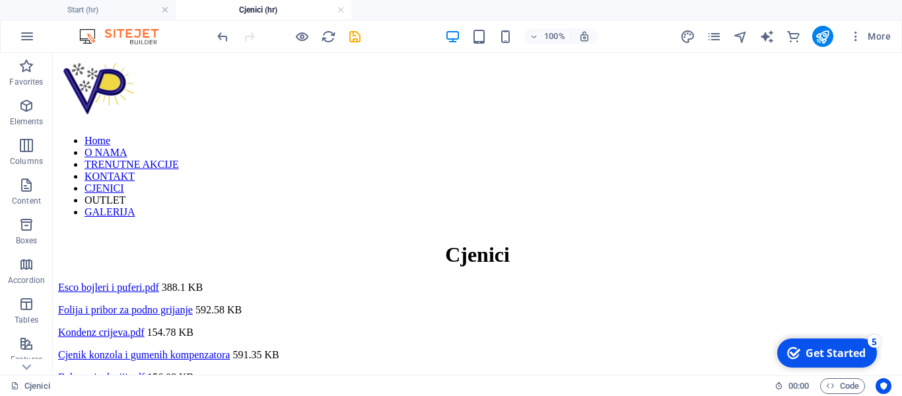
scroll to position [26, 0]
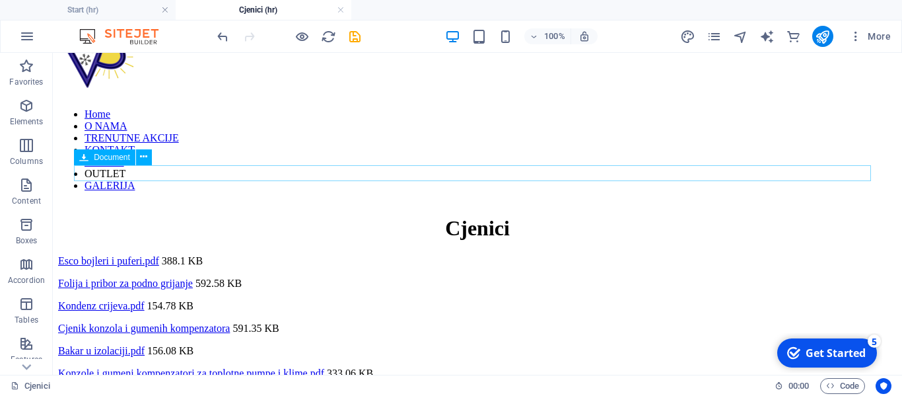
click at [216, 255] on div "Esco bojleri i puferi.pdf 388.1 KB" at bounding box center [477, 261] width 839 height 12
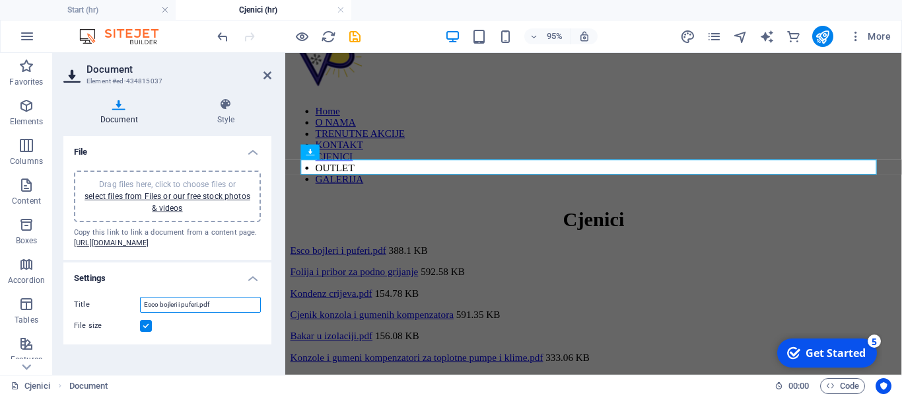
click at [199, 312] on input "Esco bojleri i puferi.pdf" at bounding box center [200, 304] width 121 height 16
type input "Esco bojleri i puferi 20% popust.pdf"
click at [266, 73] on icon at bounding box center [267, 75] width 8 height 11
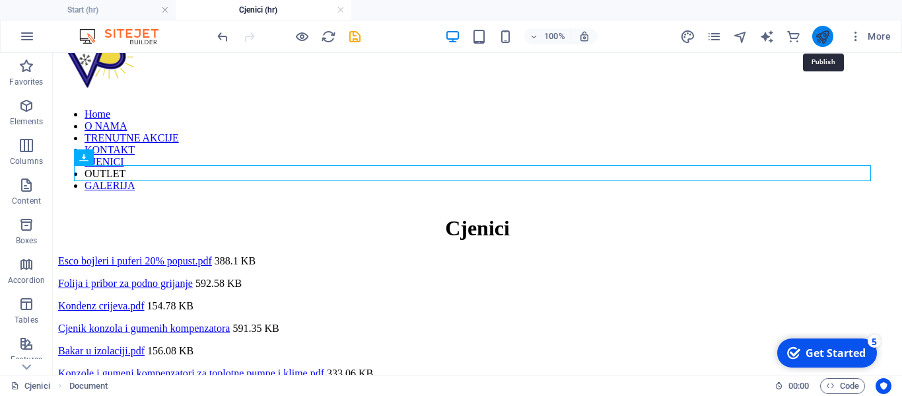
click at [821, 41] on icon "publish" at bounding box center [822, 36] width 15 height 15
